Goal: Use online tool/utility: Utilize a website feature to perform a specific function

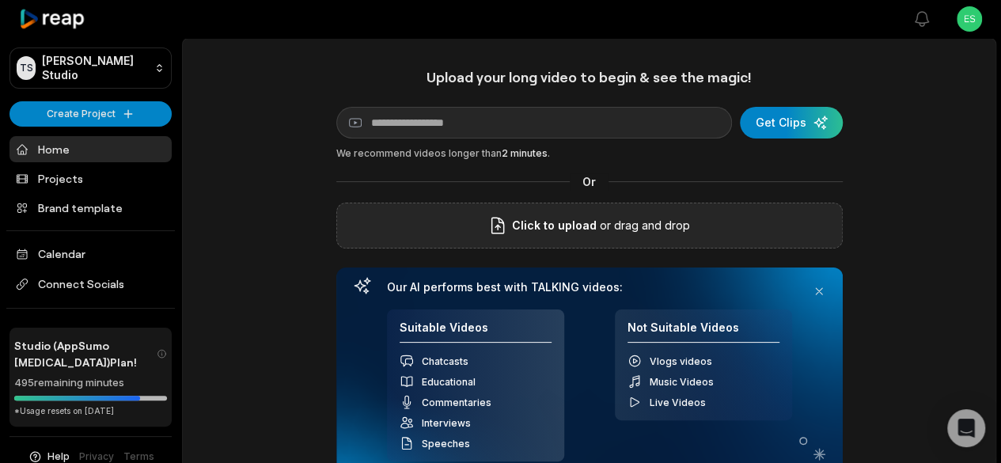
click at [650, 224] on p "or drag and drop" at bounding box center [642, 225] width 93 height 19
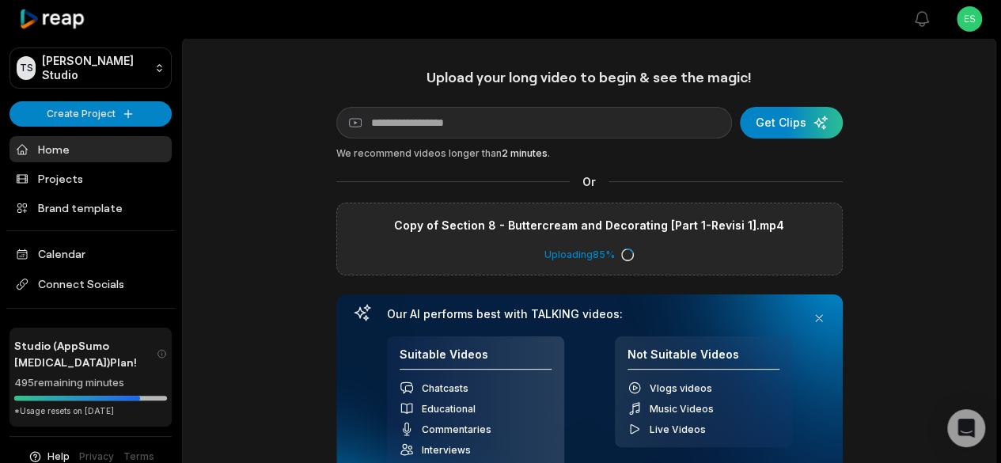
click at [647, 28] on div at bounding box center [547, 19] width 692 height 36
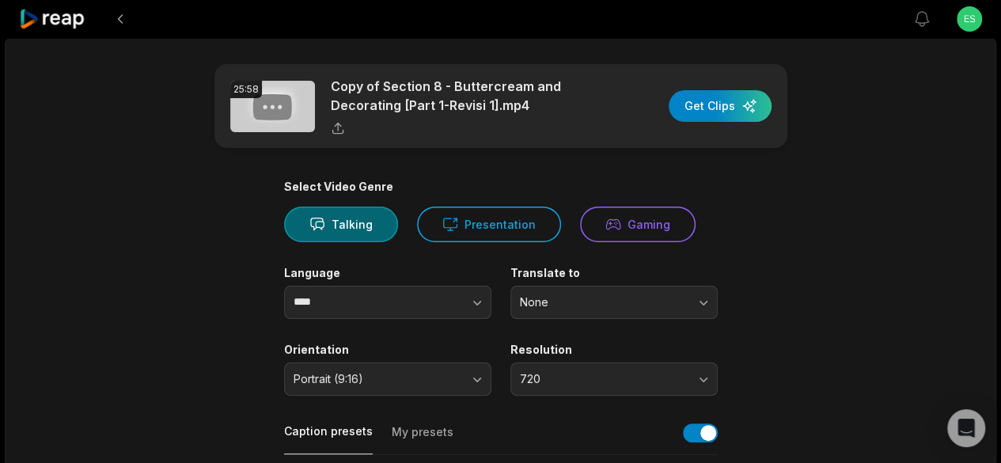
click at [717, 106] on div "button" at bounding box center [719, 106] width 103 height 32
